Goal: Check status: Check status

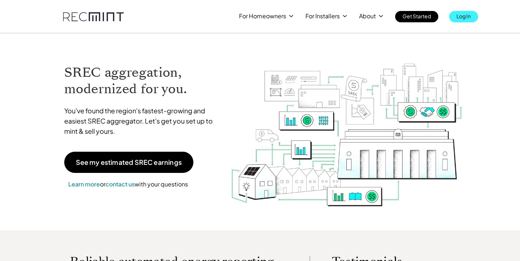
click at [464, 16] on p "Log In" at bounding box center [463, 16] width 14 height 10
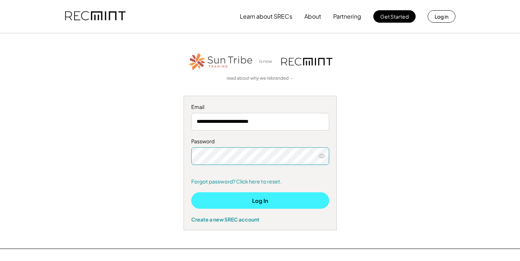
click at [245, 199] on button "Log In" at bounding box center [260, 200] width 138 height 16
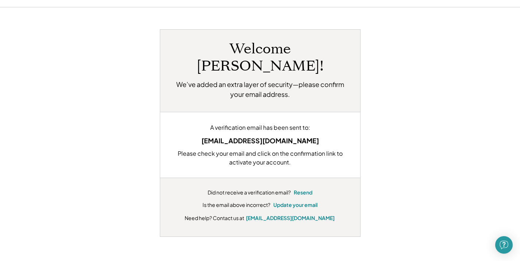
scroll to position [27, 0]
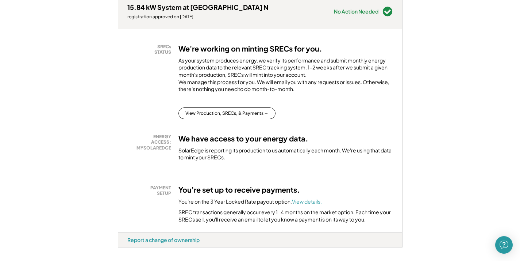
scroll to position [117, 0]
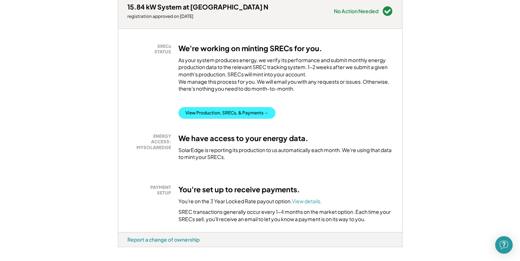
click at [254, 119] on button "View Production, SRECs, & Payments →" at bounding box center [226, 113] width 97 height 12
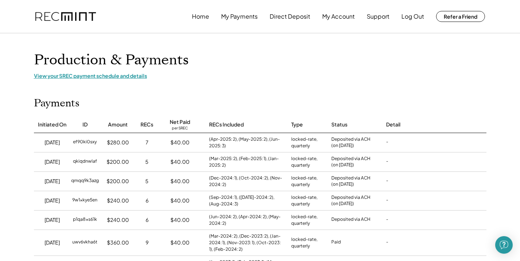
click at [95, 77] on div "View your SREC payment schedule and details" at bounding box center [260, 75] width 452 height 7
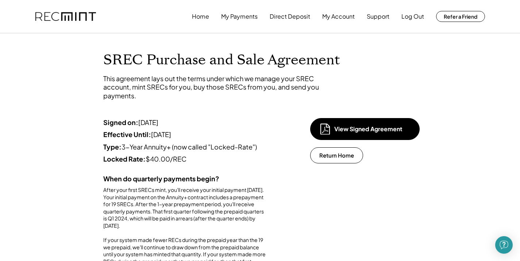
scroll to position [0, 0]
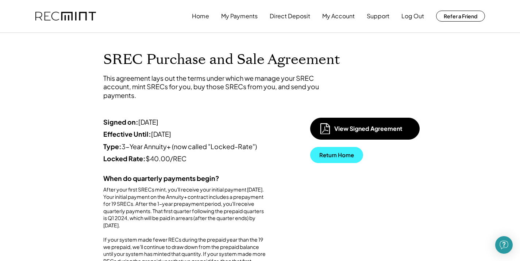
click at [334, 154] on button "Return Home" at bounding box center [336, 155] width 53 height 16
